Goal: Navigation & Orientation: Find specific page/section

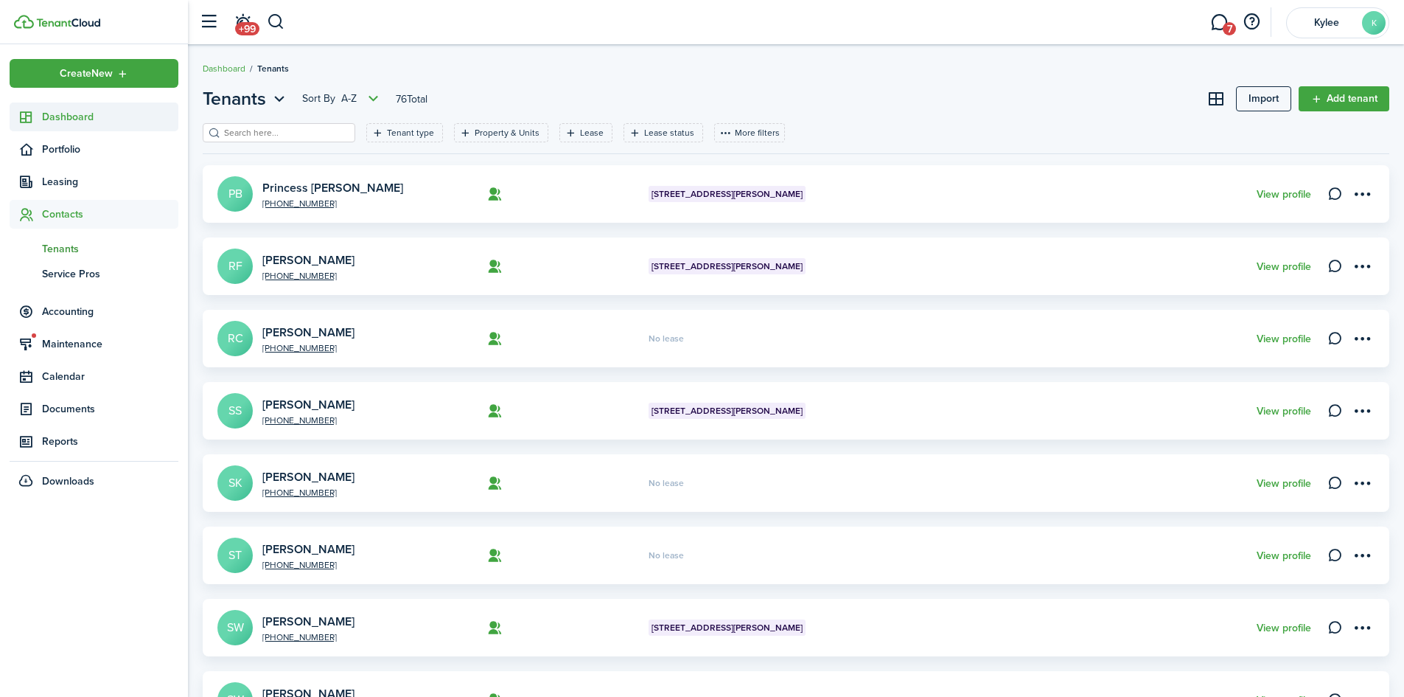
click at [67, 116] on span "Dashboard" at bounding box center [110, 116] width 136 height 15
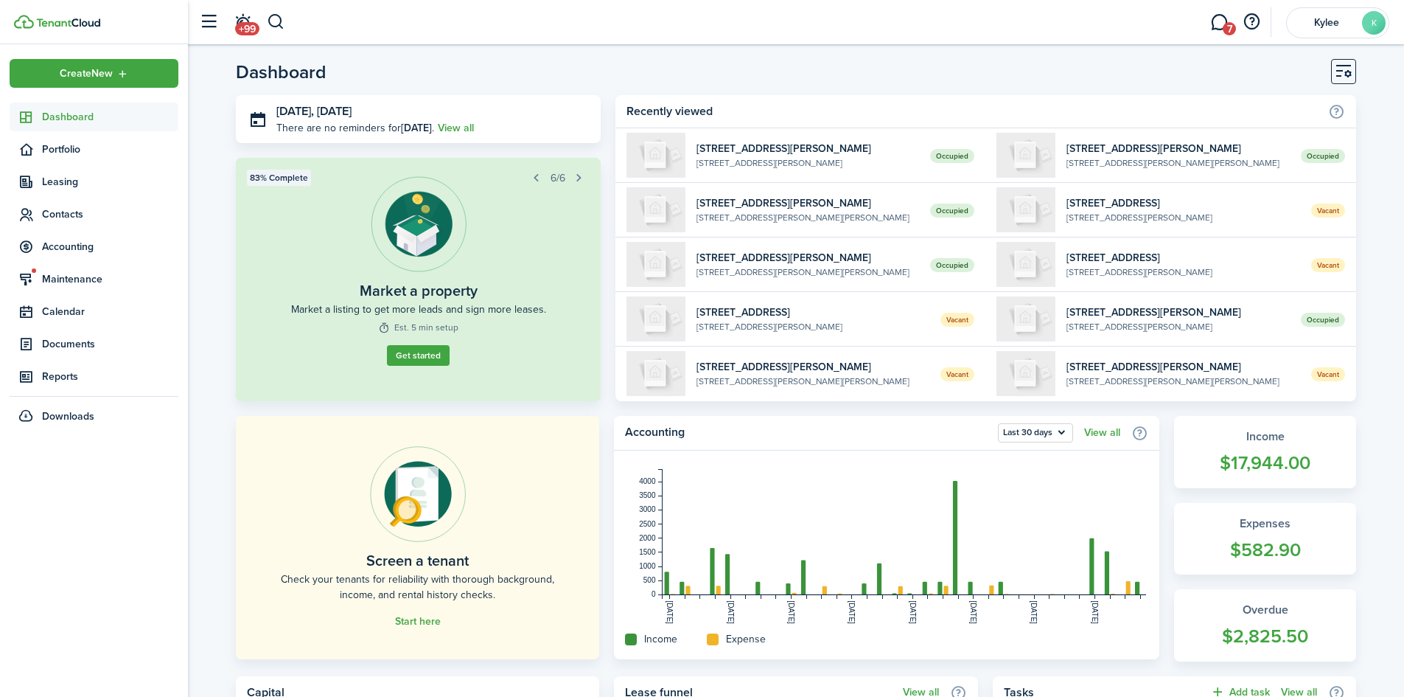
click at [52, 123] on span "Dashboard" at bounding box center [110, 116] width 136 height 15
click at [1221, 26] on link "7" at bounding box center [1219, 23] width 28 height 38
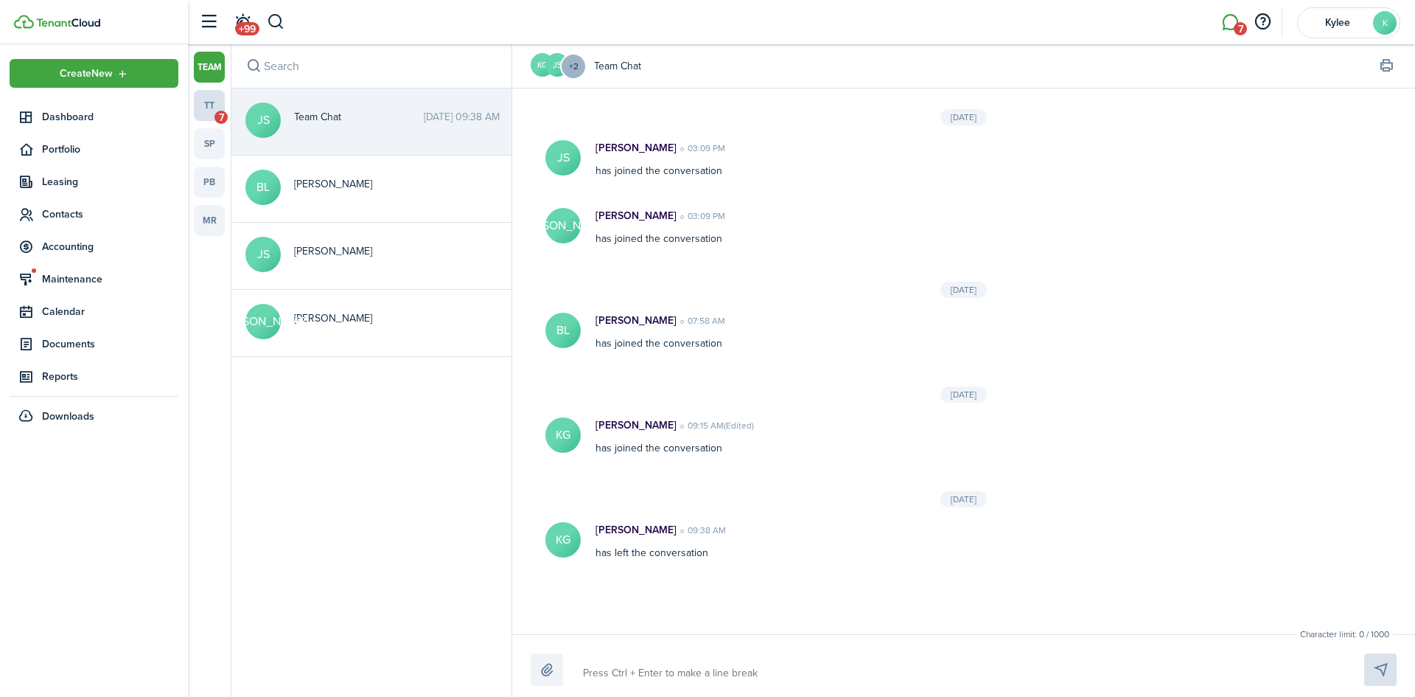
click at [203, 104] on link "tt 7" at bounding box center [209, 105] width 31 height 31
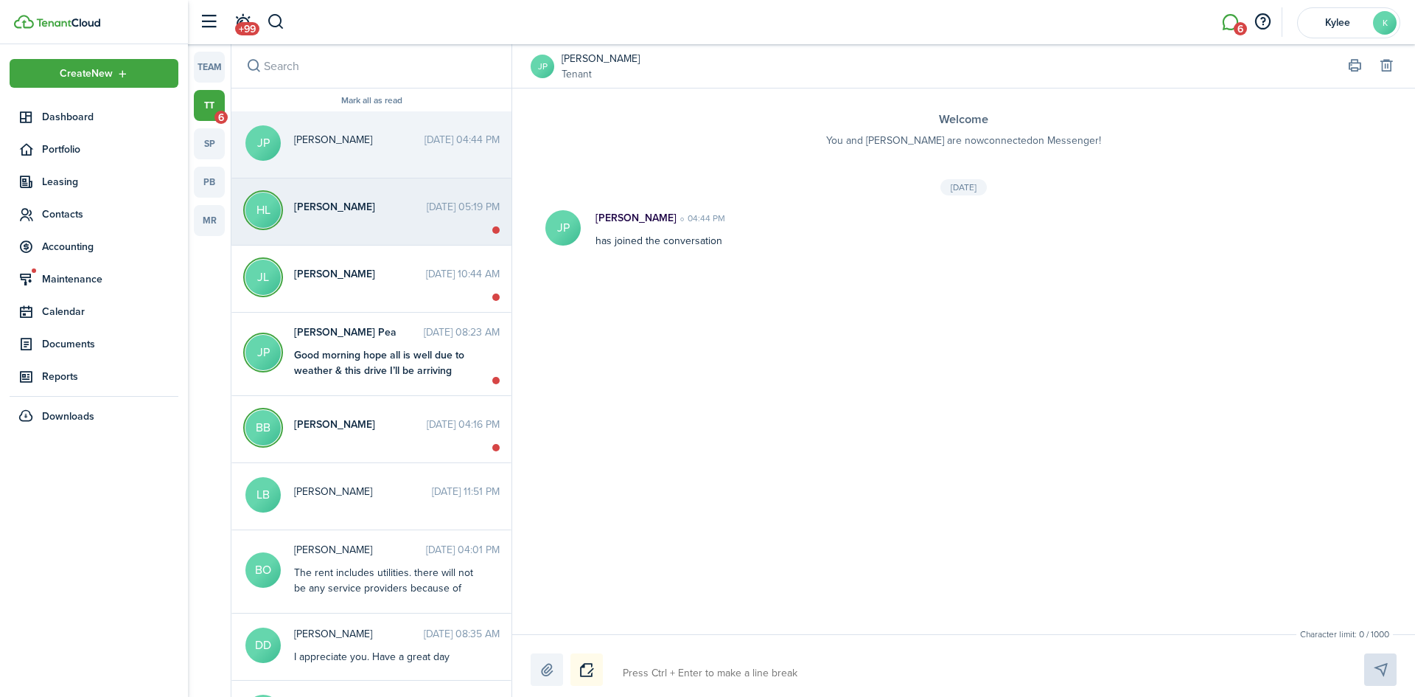
click at [371, 189] on messenger-thread-item "HL [PERSON_NAME] [DATE] 05:19 PM" at bounding box center [371, 211] width 280 height 67
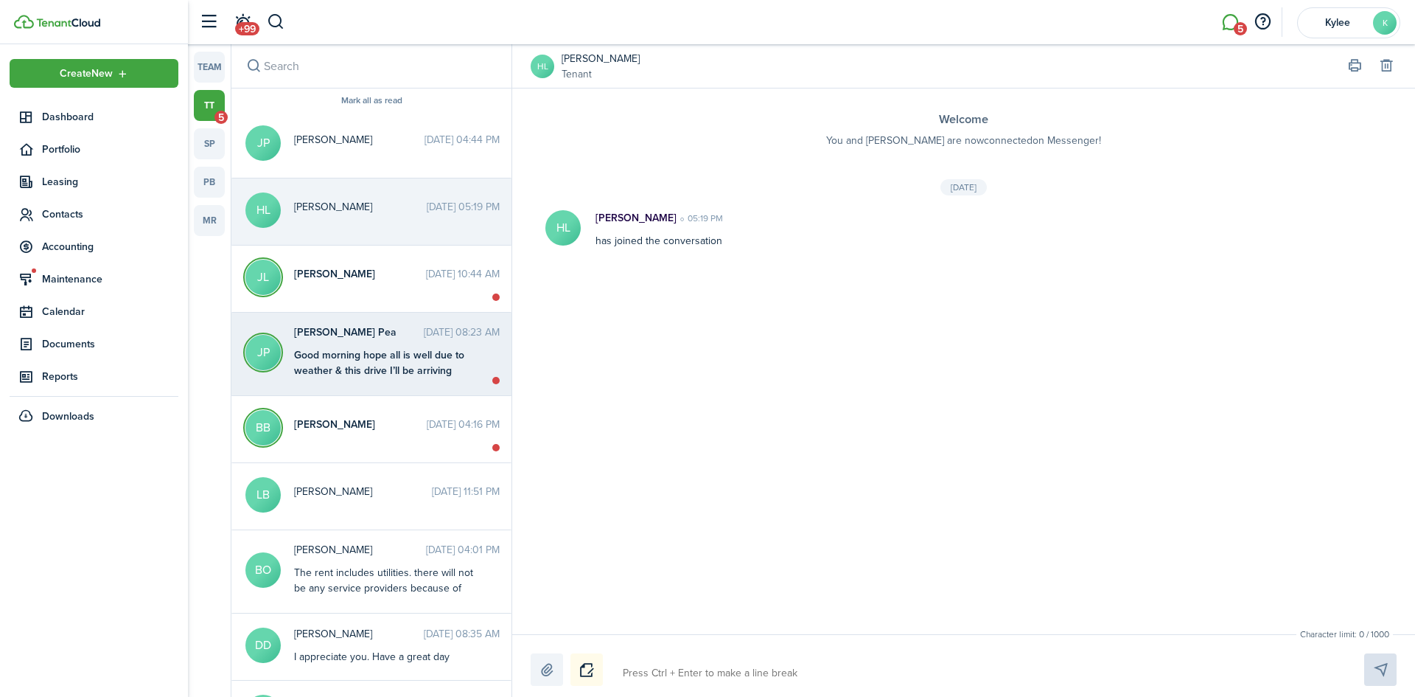
click at [367, 355] on div "Good morning hope all is well due to weather & this drive I’ll be arriving some…" at bounding box center [386, 385] width 184 height 77
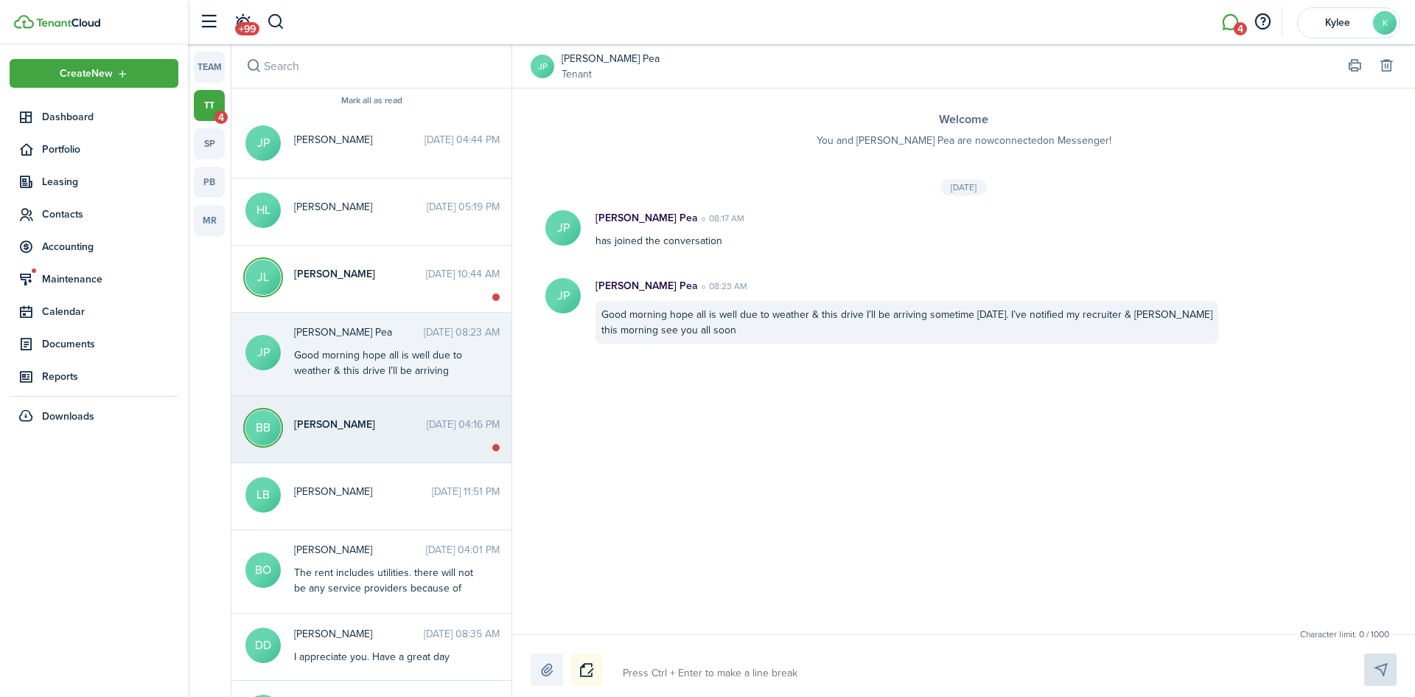
click at [357, 453] on messenger-thread-item "BB [PERSON_NAME] [DATE] 04:16 PM" at bounding box center [371, 429] width 280 height 67
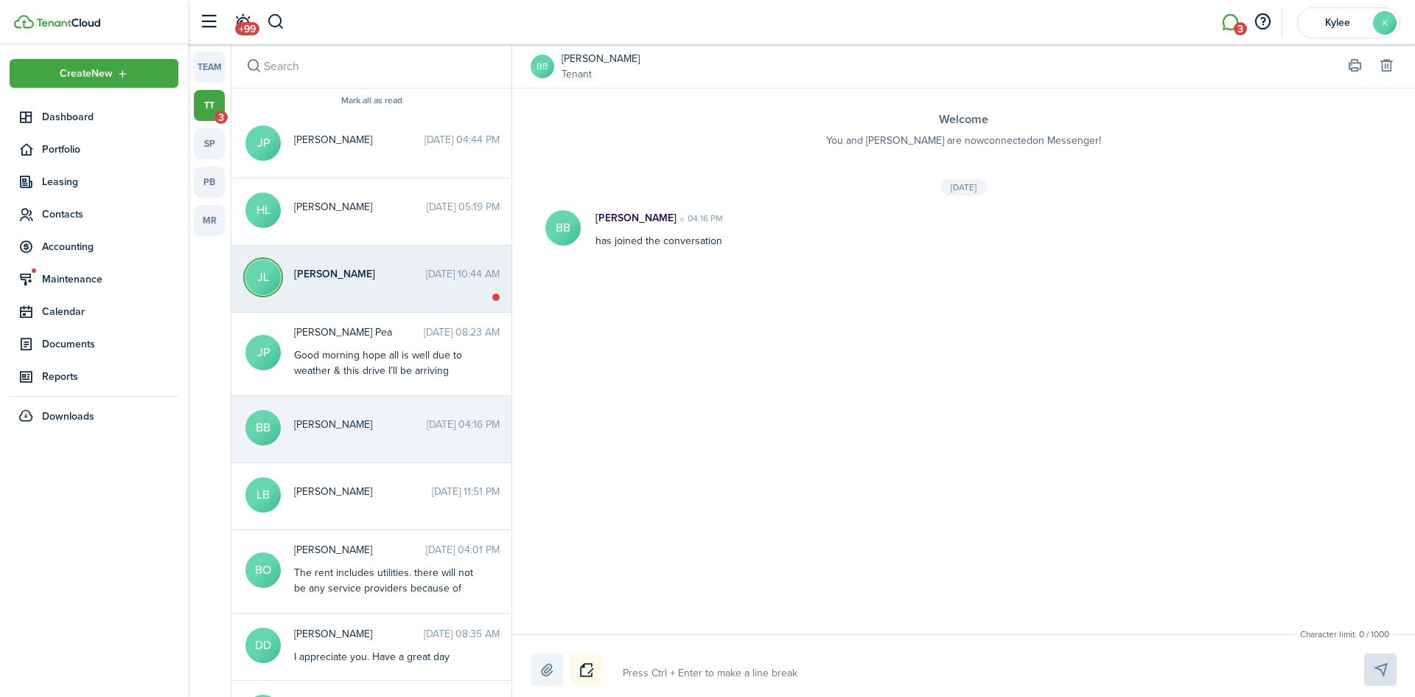
click at [363, 297] on messenger-thread-item "[PERSON_NAME] [DATE] 10:44 AM" at bounding box center [371, 278] width 280 height 67
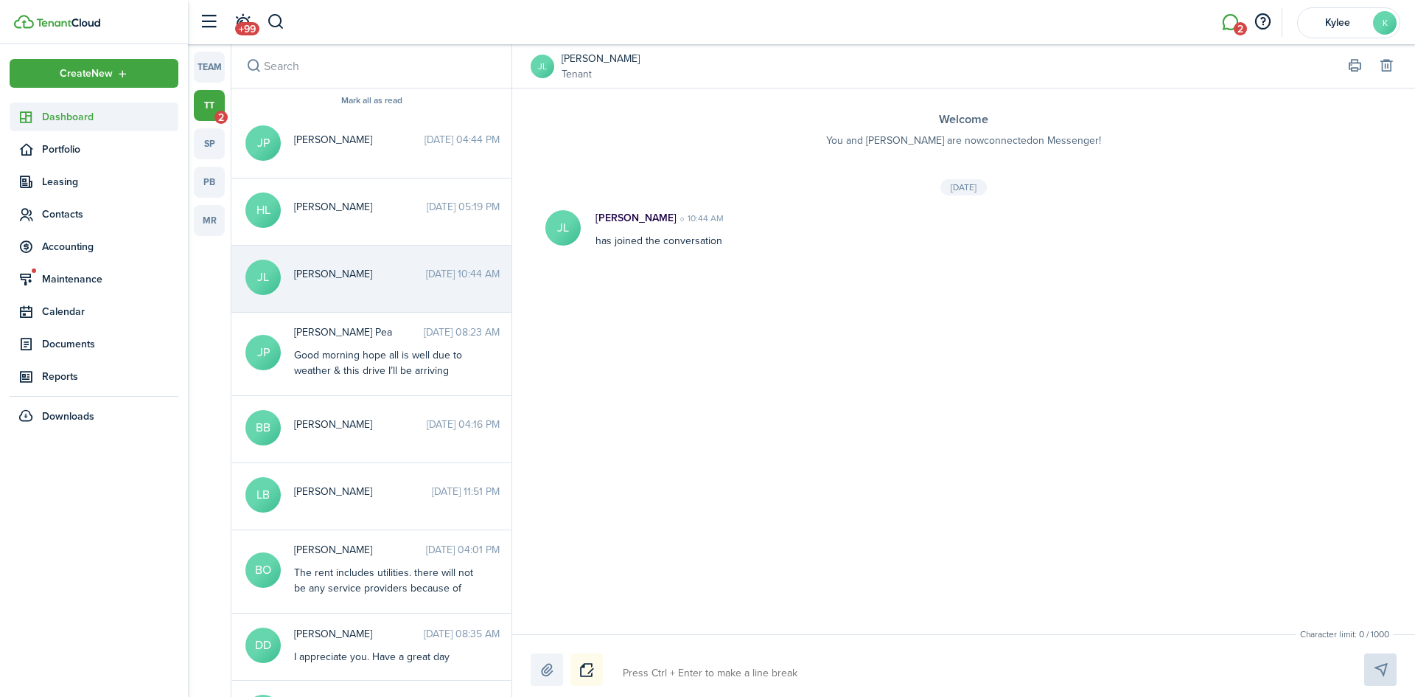
click at [57, 121] on span "Dashboard" at bounding box center [110, 116] width 136 height 15
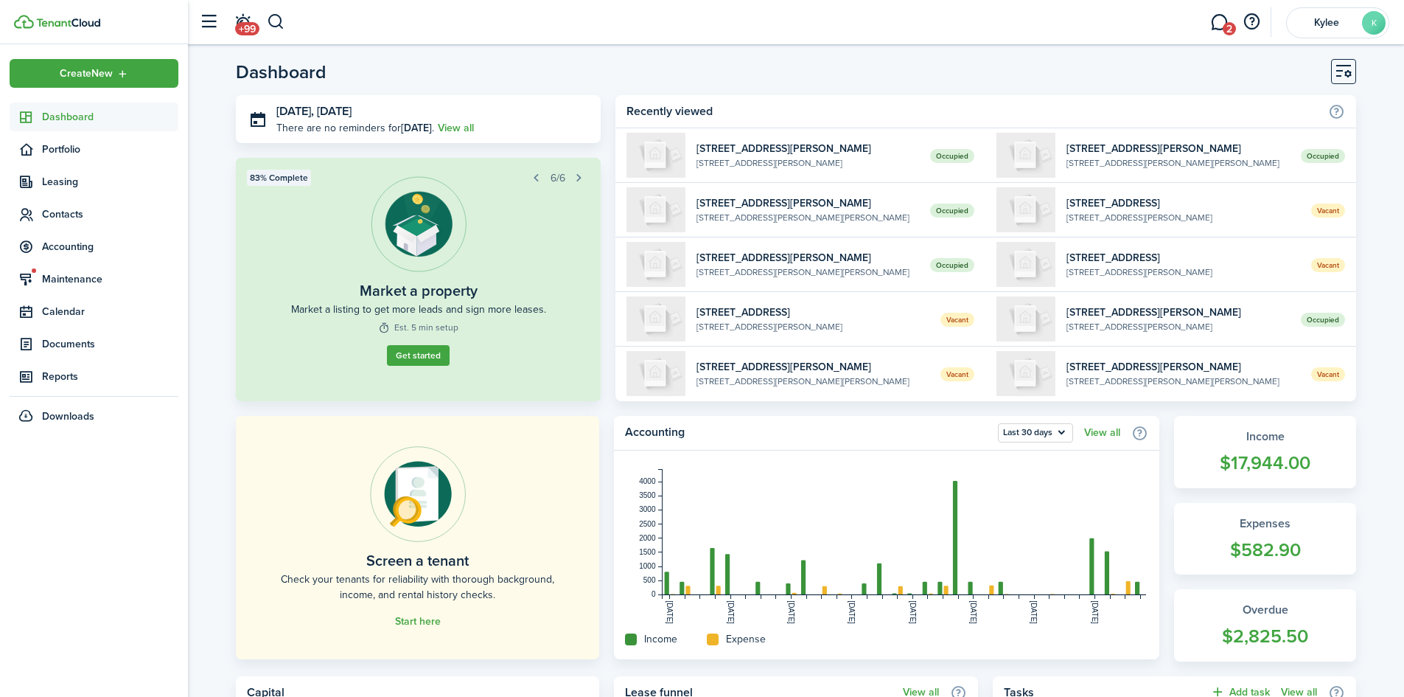
click at [76, 110] on span "Dashboard" at bounding box center [110, 116] width 136 height 15
